Goal: Check status: Check status

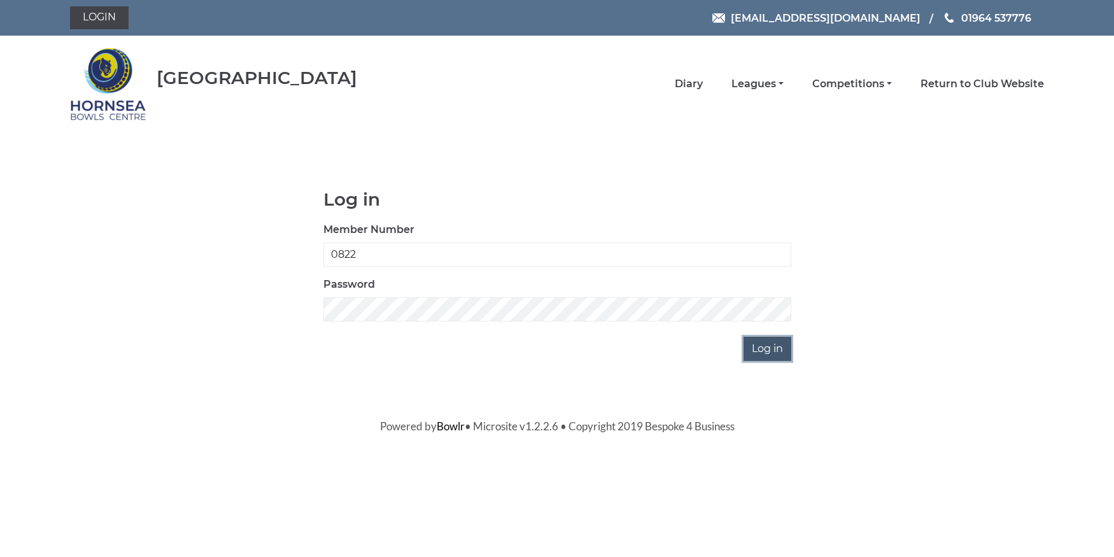
click at [762, 350] on input "Log in" at bounding box center [768, 349] width 48 height 24
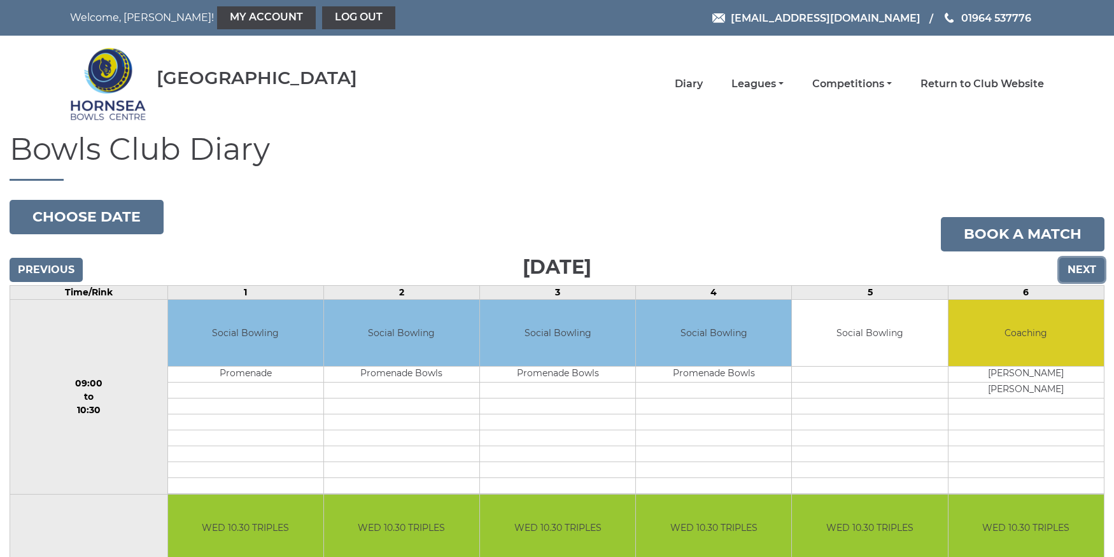
click at [1074, 268] on input "Next" at bounding box center [1082, 270] width 45 height 24
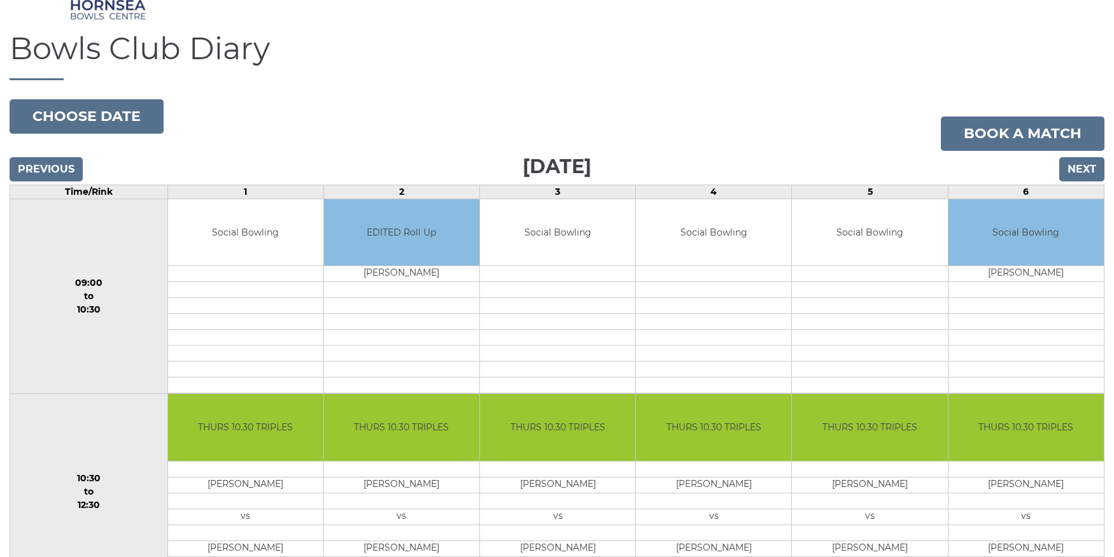
scroll to position [65, 0]
